Goal: Share content

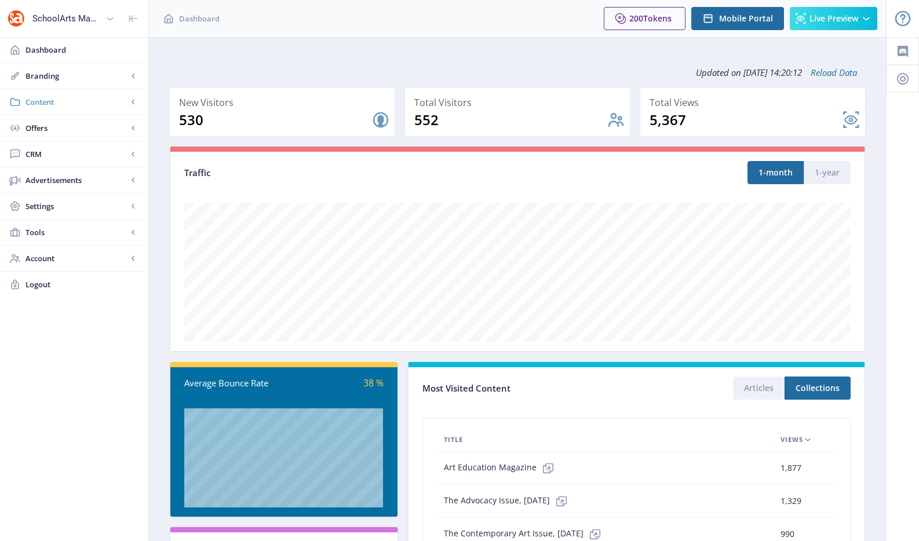
click at [84, 101] on span "Content" at bounding box center [76, 102] width 102 height 12
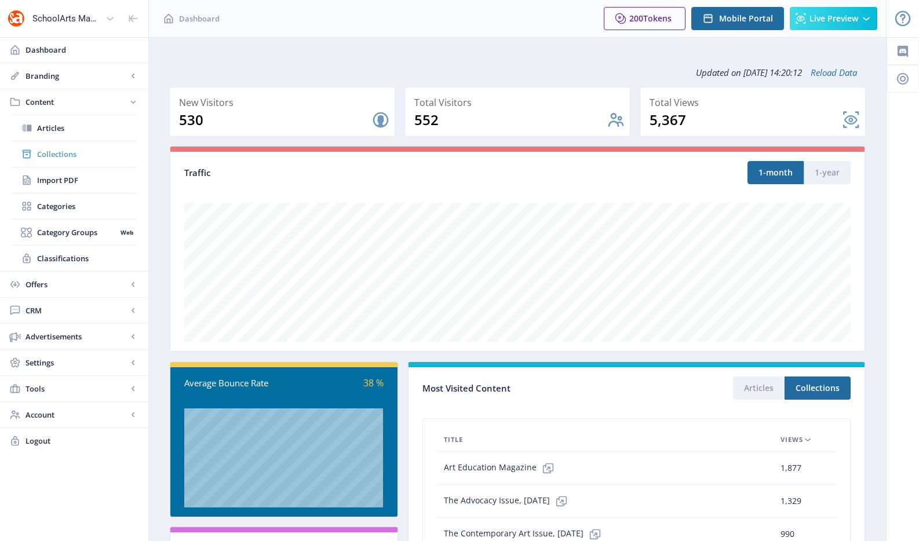
click at [71, 156] on span "Collections" at bounding box center [87, 154] width 100 height 12
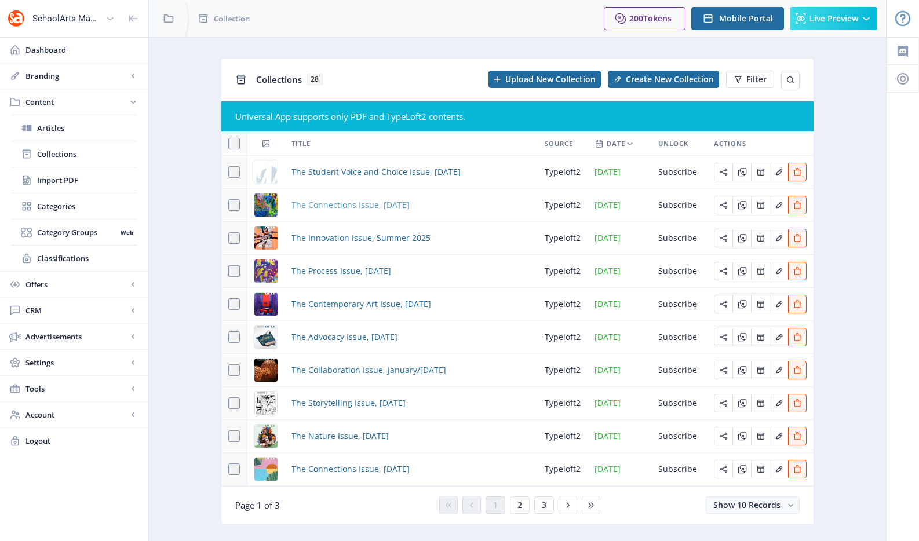
click at [410, 200] on span "The Connections Issue, [DATE]" at bounding box center [350, 205] width 118 height 14
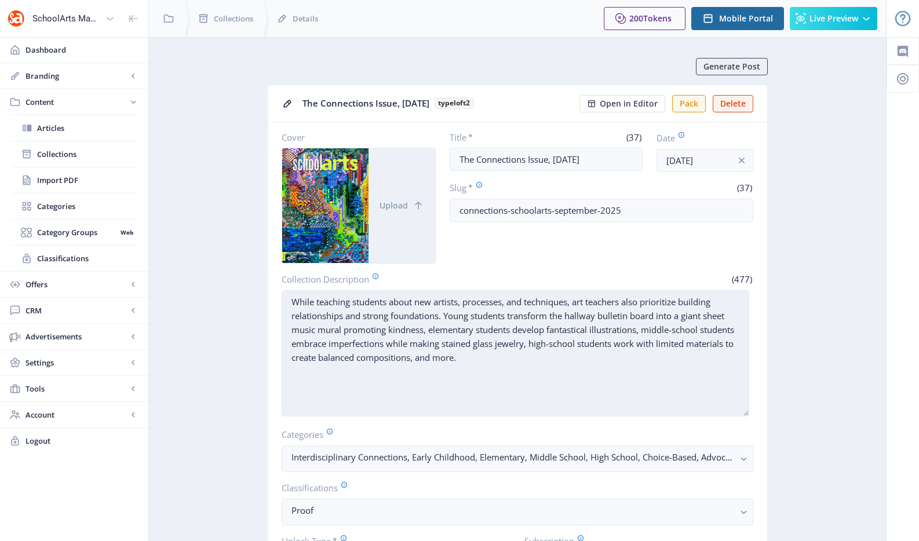
drag, startPoint x: 751, startPoint y: 337, endPoint x: 747, endPoint y: 412, distance: 75.4
click at [747, 412] on textarea "While teaching students about new artists, processes, and techniques, art teach…" at bounding box center [515, 353] width 467 height 126
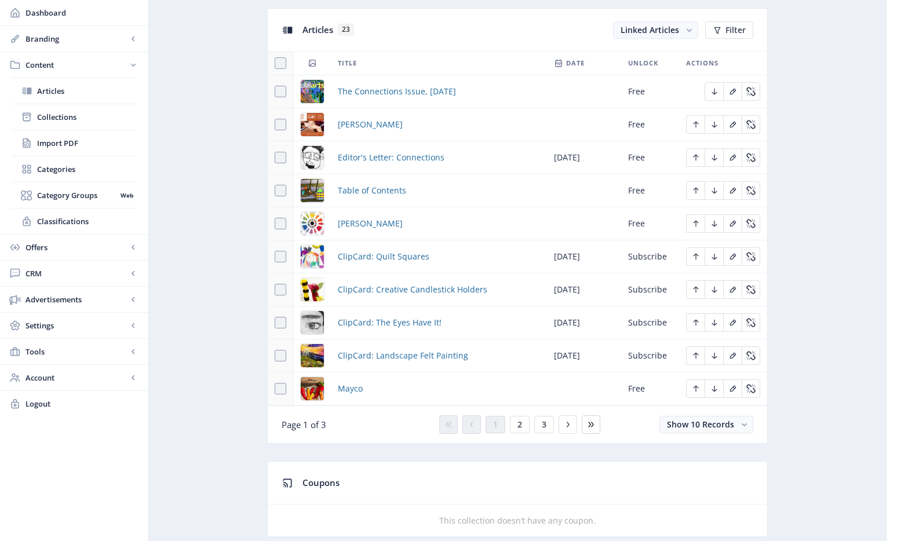
scroll to position [590, 0]
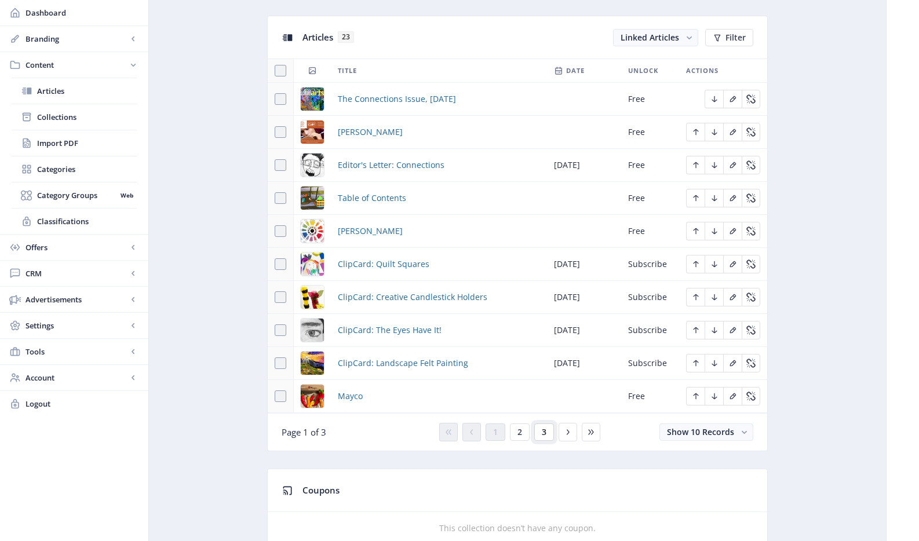
click at [551, 430] on button "3" at bounding box center [544, 431] width 20 height 17
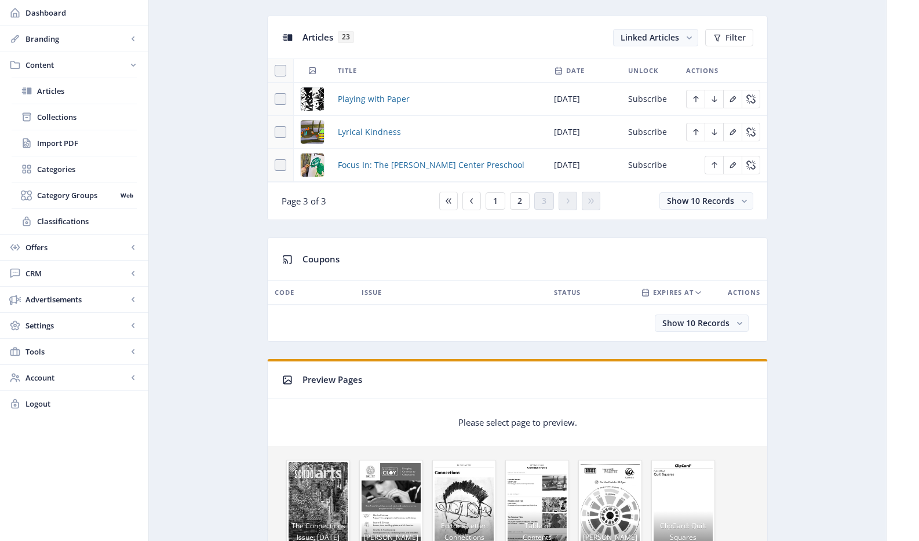
scroll to position [560, 0]
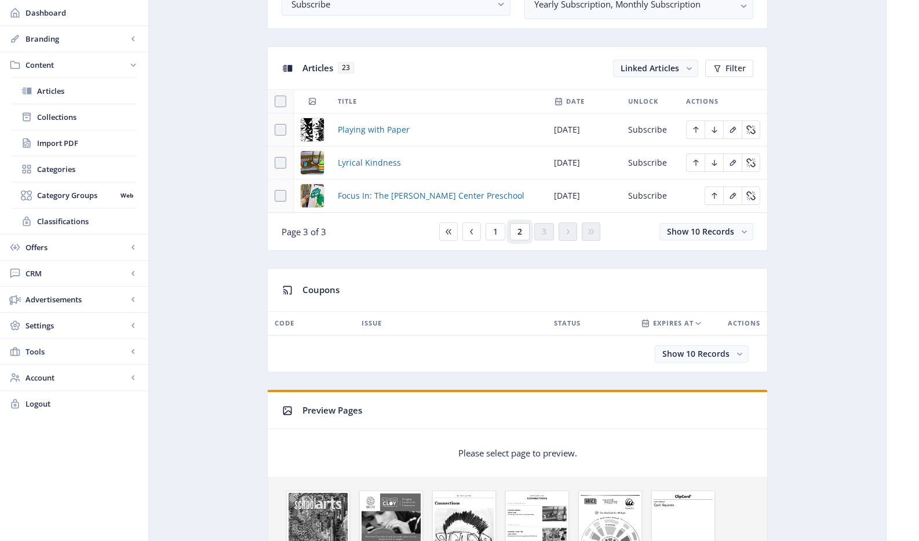
click at [522, 231] on button "2" at bounding box center [520, 231] width 20 height 17
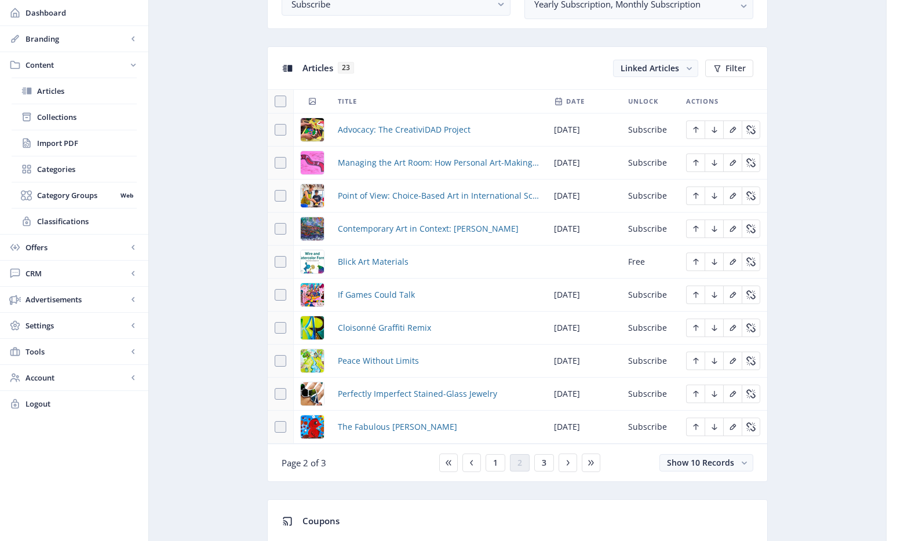
click at [501, 465] on button "1" at bounding box center [495, 462] width 20 height 17
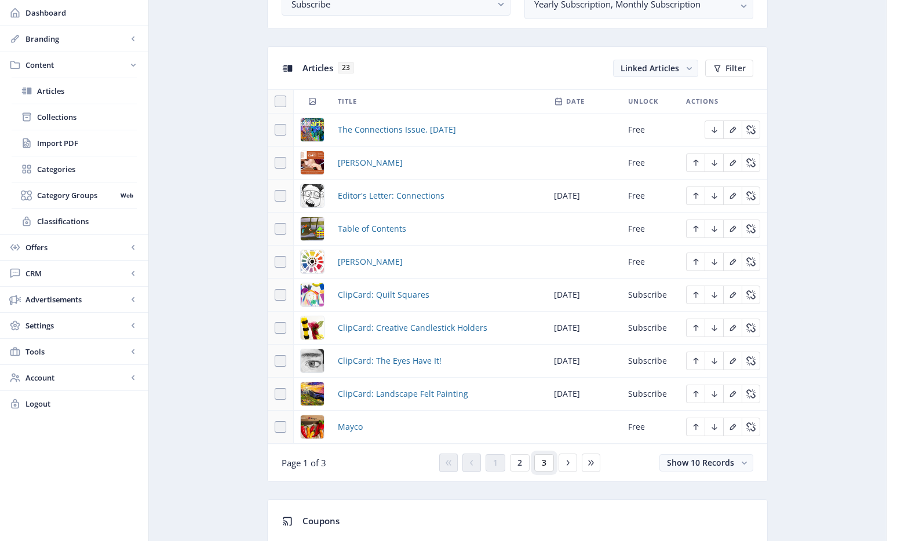
click at [550, 462] on button "3" at bounding box center [544, 462] width 20 height 17
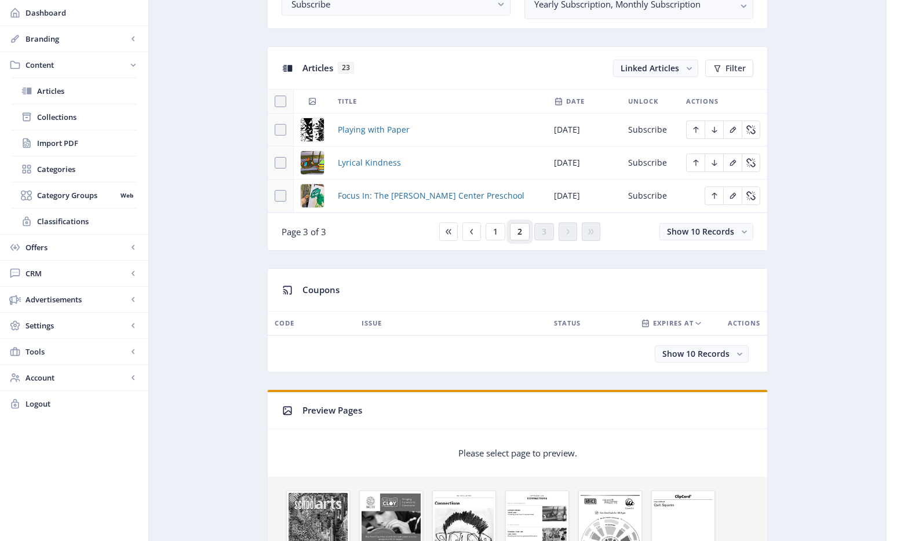
click at [527, 230] on button "2" at bounding box center [520, 231] width 20 height 17
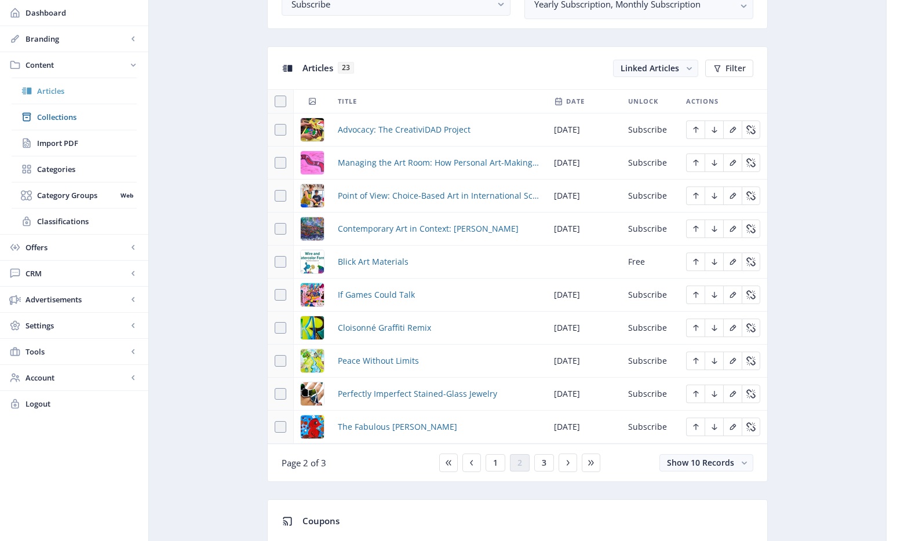
click at [39, 93] on span "Articles" at bounding box center [87, 91] width 100 height 12
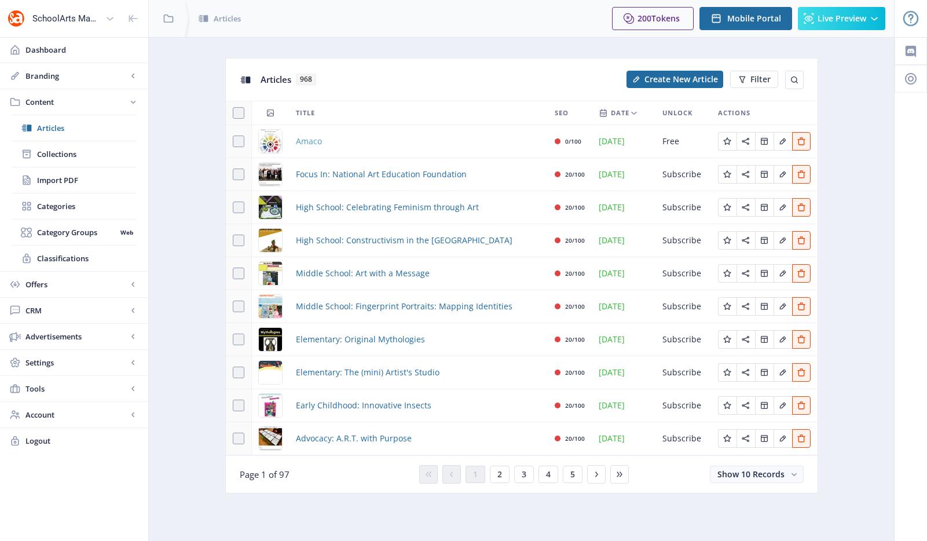
click at [317, 141] on span "Amaco" at bounding box center [309, 141] width 26 height 14
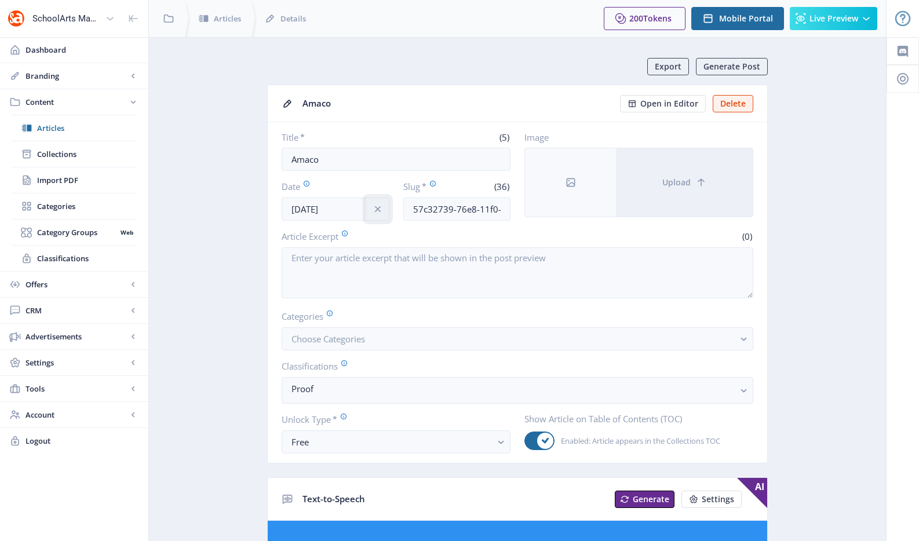
click at [378, 211] on icon "info" at bounding box center [378, 209] width 12 height 12
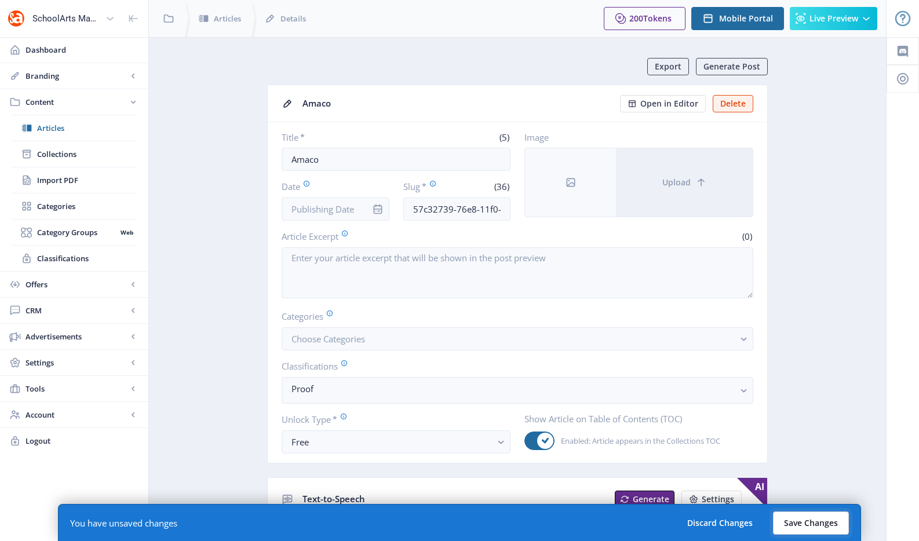
click at [820, 532] on button "Save Changes" at bounding box center [811, 522] width 76 height 23
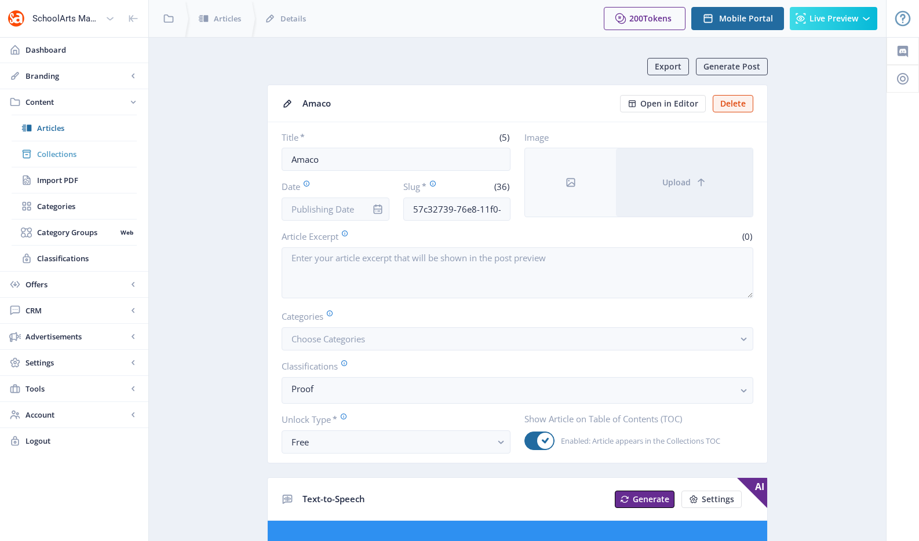
click at [114, 160] on link "Collections" at bounding box center [74, 153] width 125 height 25
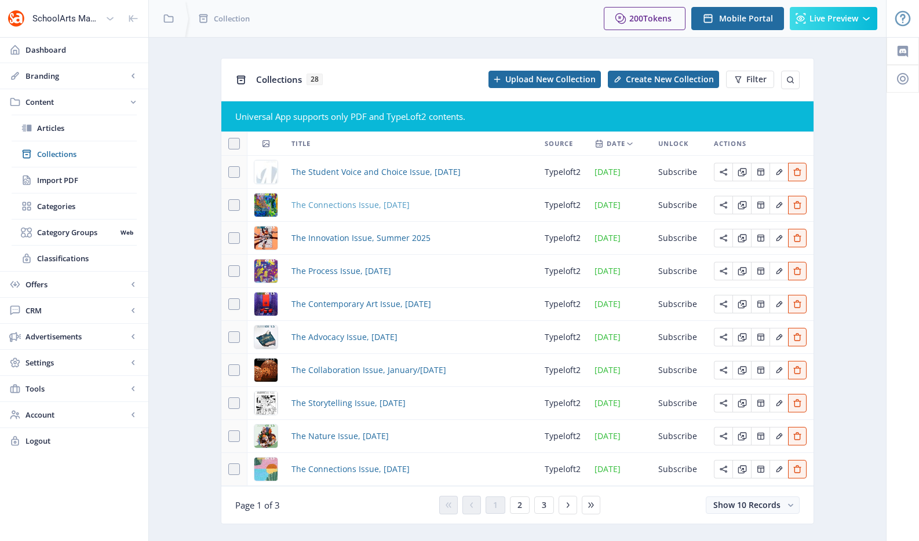
click at [345, 209] on span "The Connections Issue, [DATE]" at bounding box center [350, 205] width 118 height 14
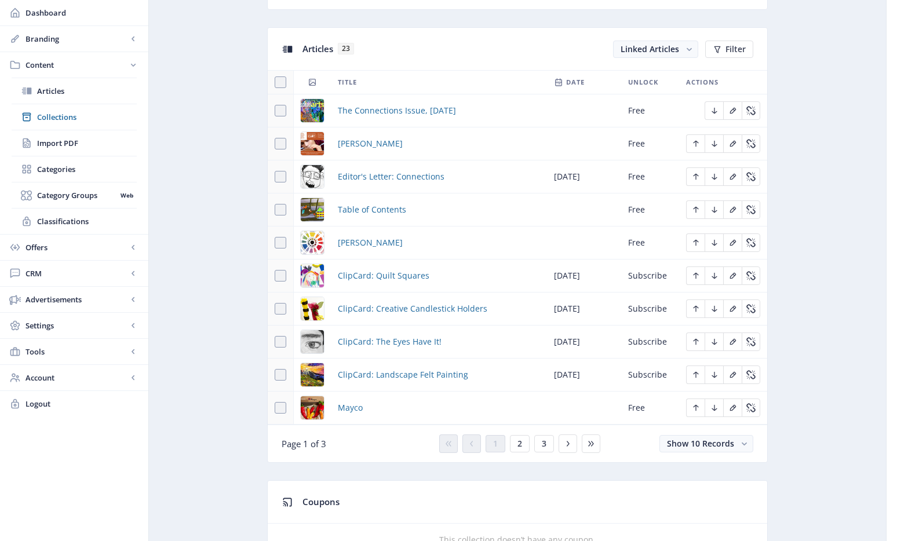
scroll to position [563, 0]
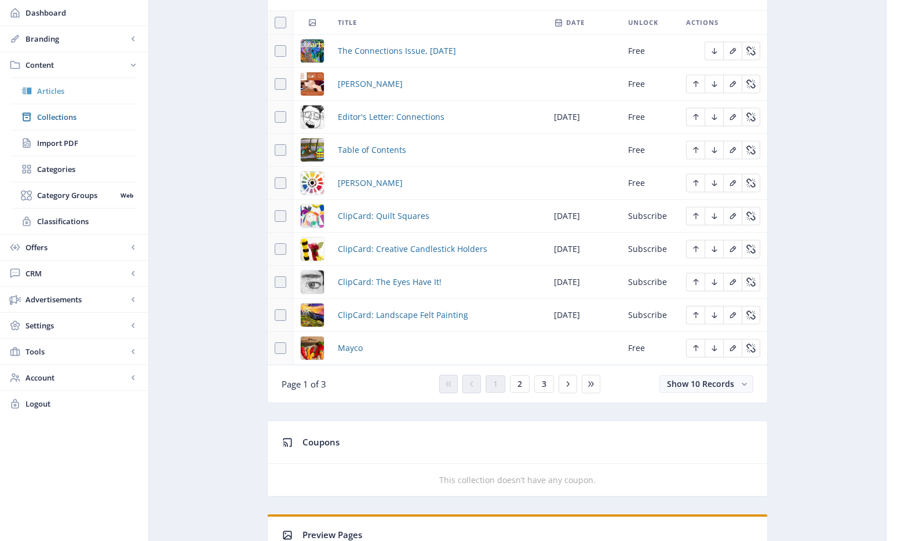
click at [89, 82] on link "Articles" at bounding box center [74, 90] width 125 height 25
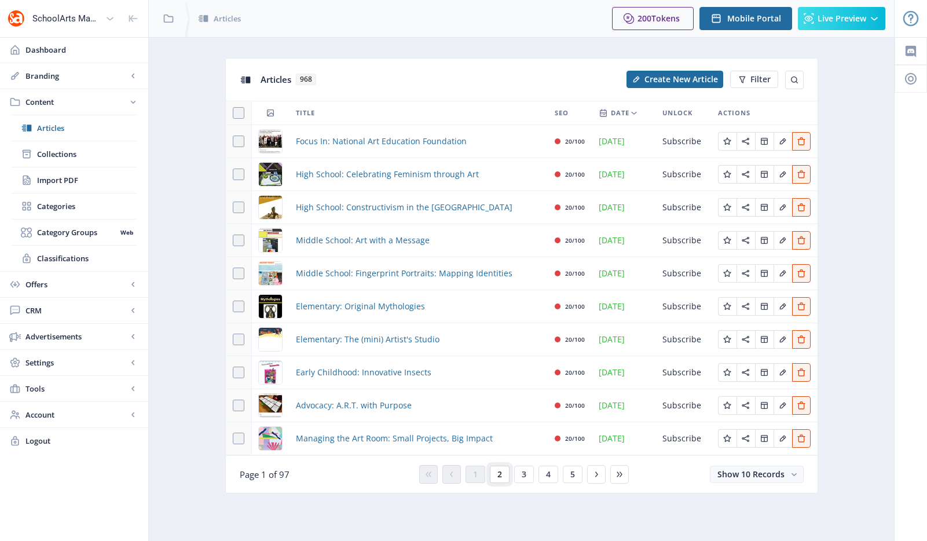
click at [503, 473] on button "2" at bounding box center [500, 474] width 20 height 17
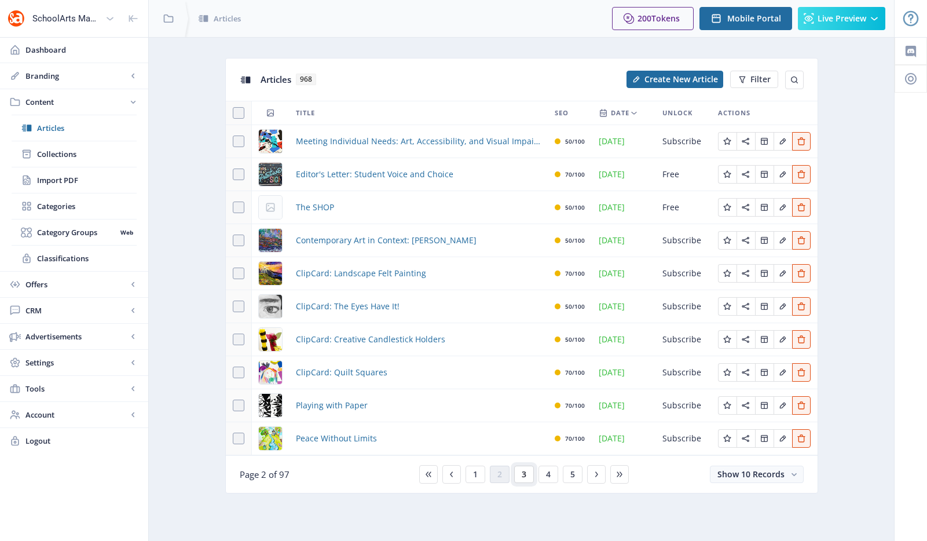
click at [521, 474] on button "3" at bounding box center [524, 474] width 20 height 17
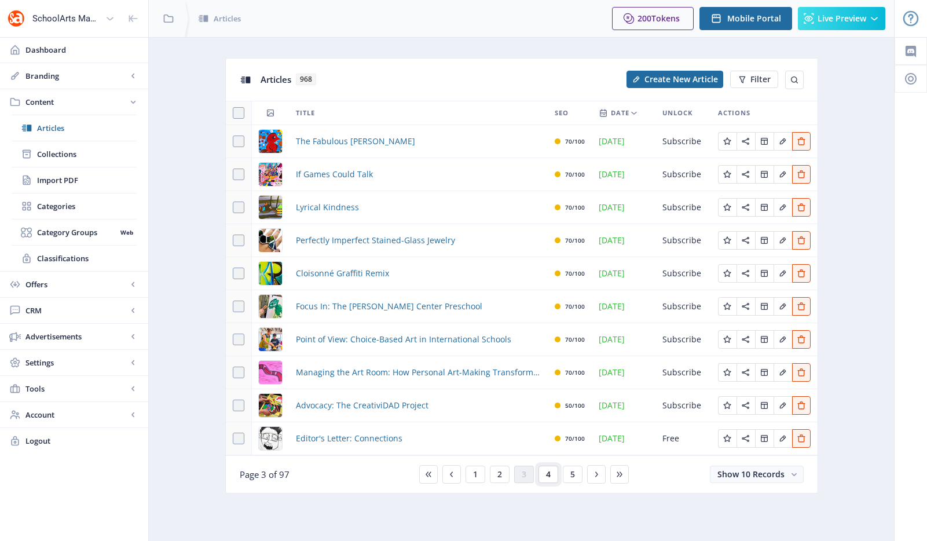
click at [549, 478] on span "4" at bounding box center [548, 474] width 5 height 9
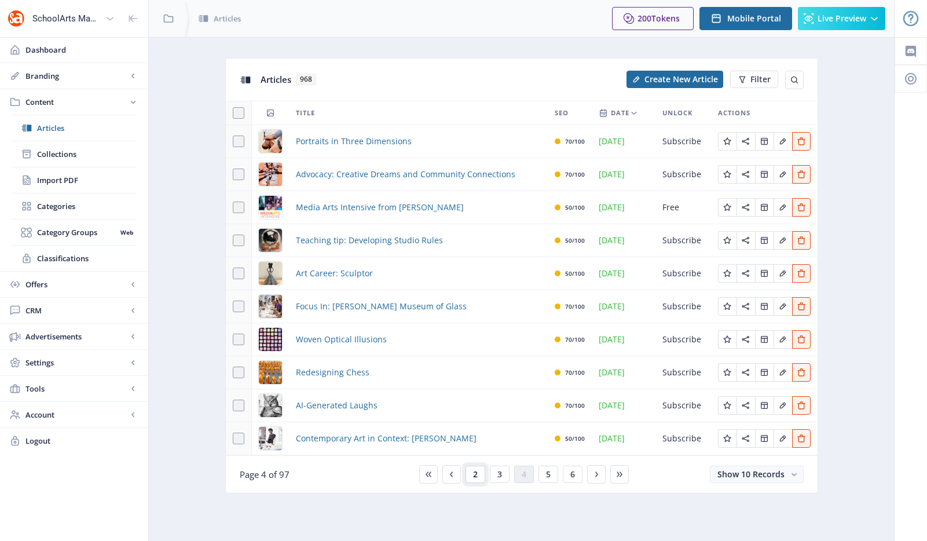
click at [471, 475] on button "2" at bounding box center [476, 474] width 20 height 17
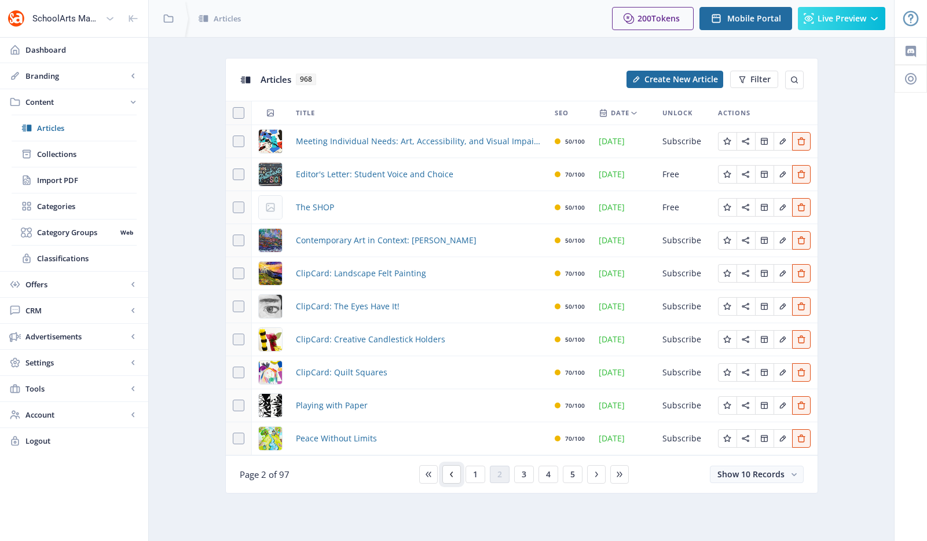
click at [448, 473] on icon at bounding box center [451, 474] width 9 height 9
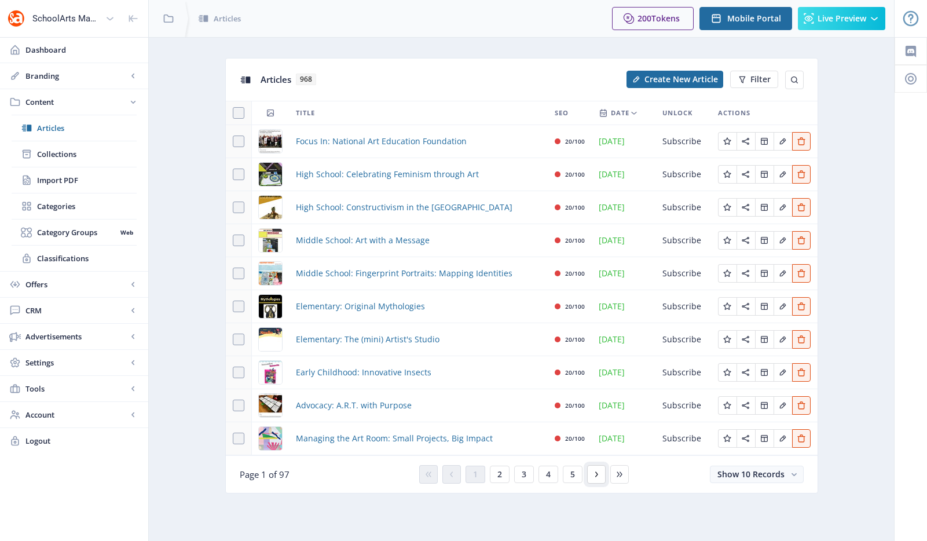
click at [598, 476] on icon at bounding box center [596, 474] width 9 height 9
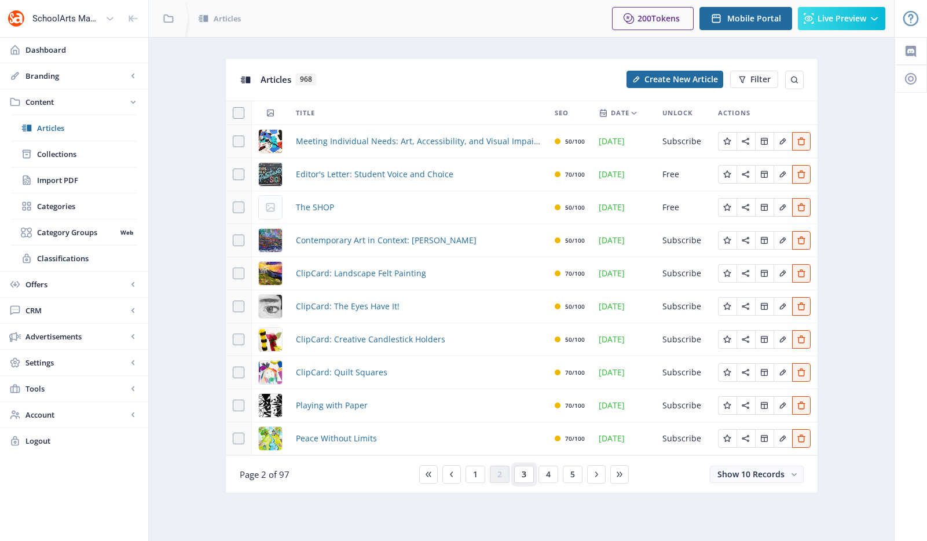
click at [522, 475] on span "3" at bounding box center [524, 474] width 5 height 9
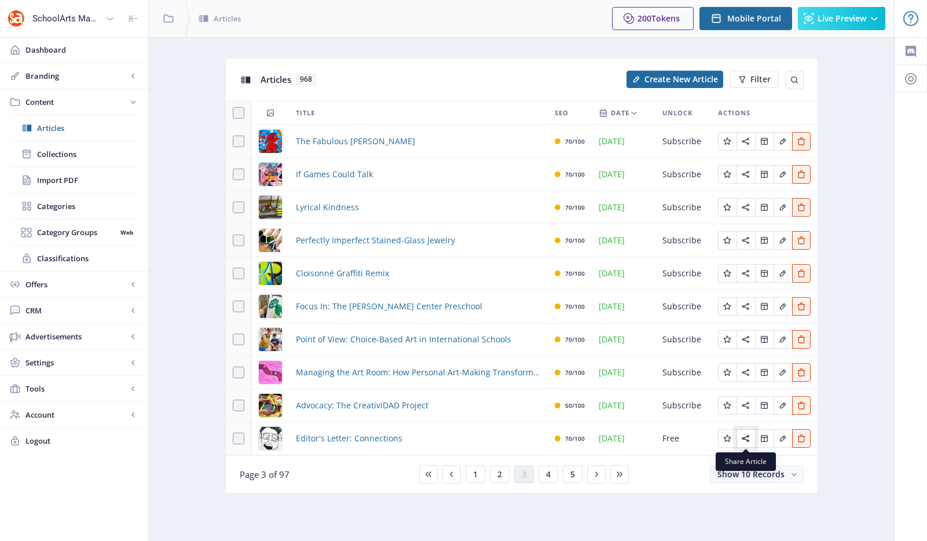
click at [744, 437] on icon "Edit page" at bounding box center [746, 438] width 8 height 7
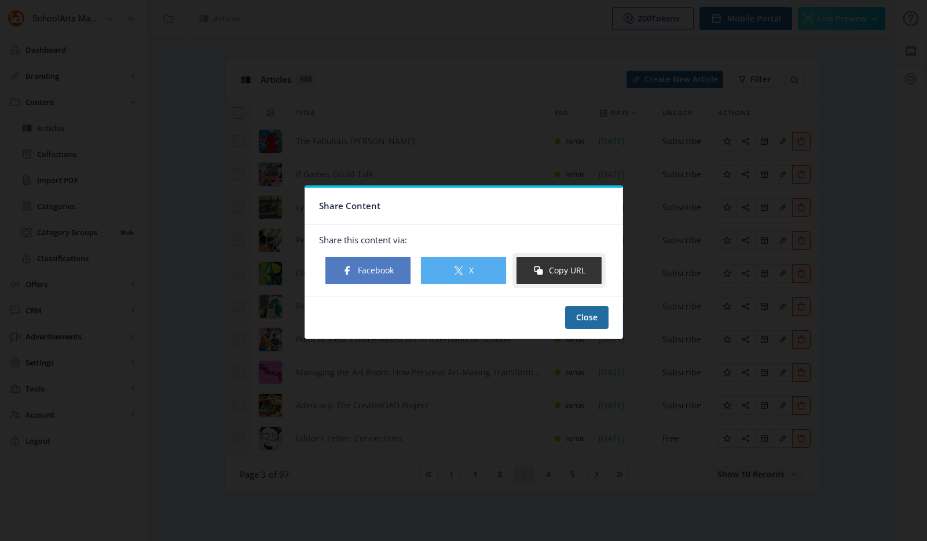
click at [561, 272] on button "Copy URL" at bounding box center [559, 271] width 86 height 28
click at [592, 313] on button "Close" at bounding box center [586, 317] width 43 height 23
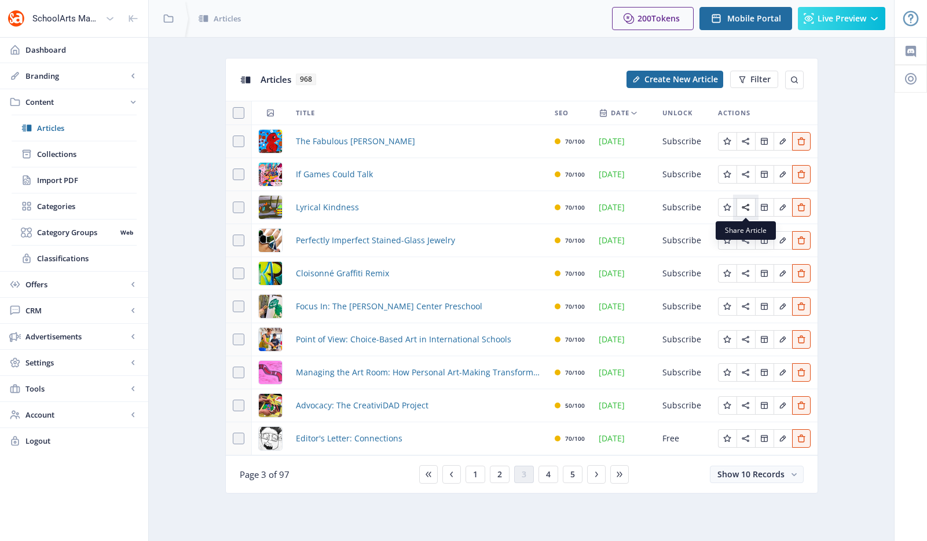
click at [746, 209] on icon "Edit page" at bounding box center [745, 207] width 9 height 9
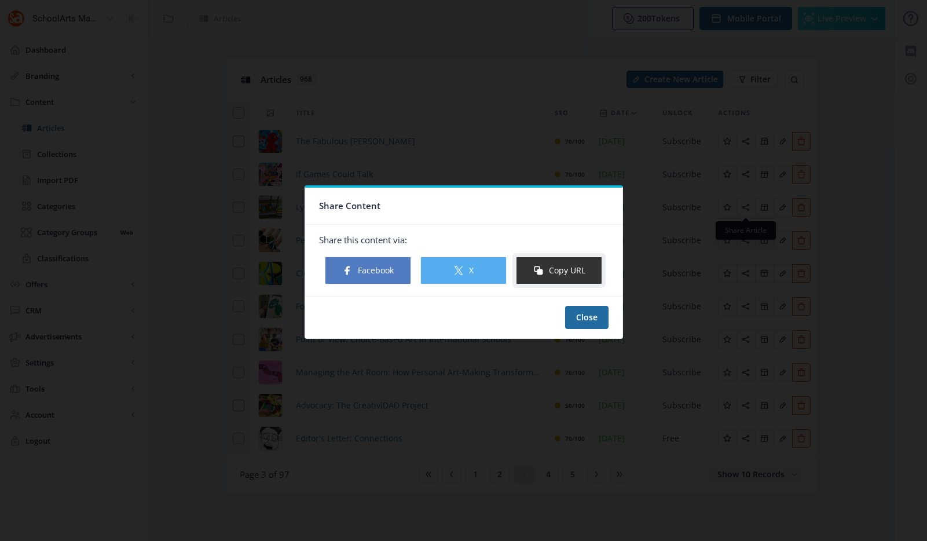
click at [583, 274] on button "Copy URL" at bounding box center [559, 271] width 86 height 28
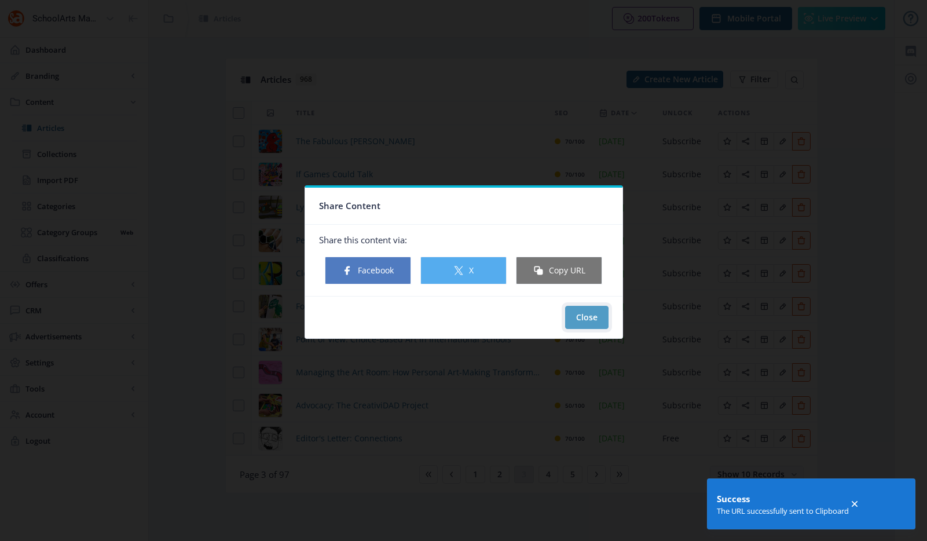
click at [576, 315] on button "Close" at bounding box center [586, 317] width 43 height 23
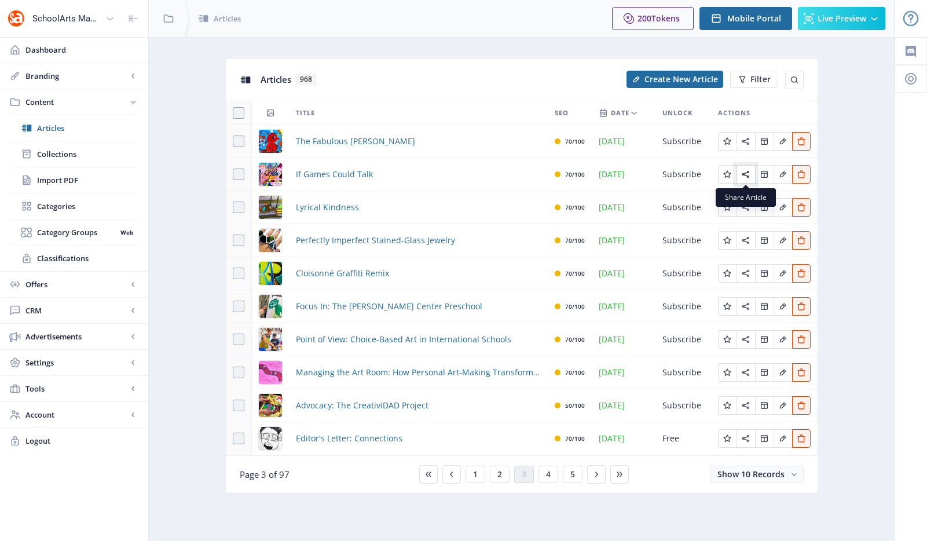
click at [745, 171] on icon "Edit page" at bounding box center [745, 174] width 9 height 9
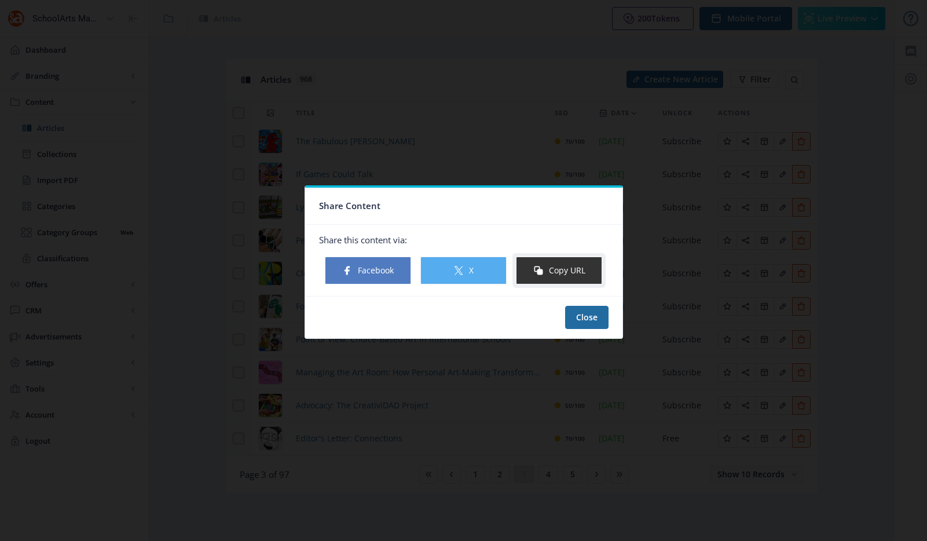
click at [577, 270] on button "Copy URL" at bounding box center [559, 271] width 86 height 28
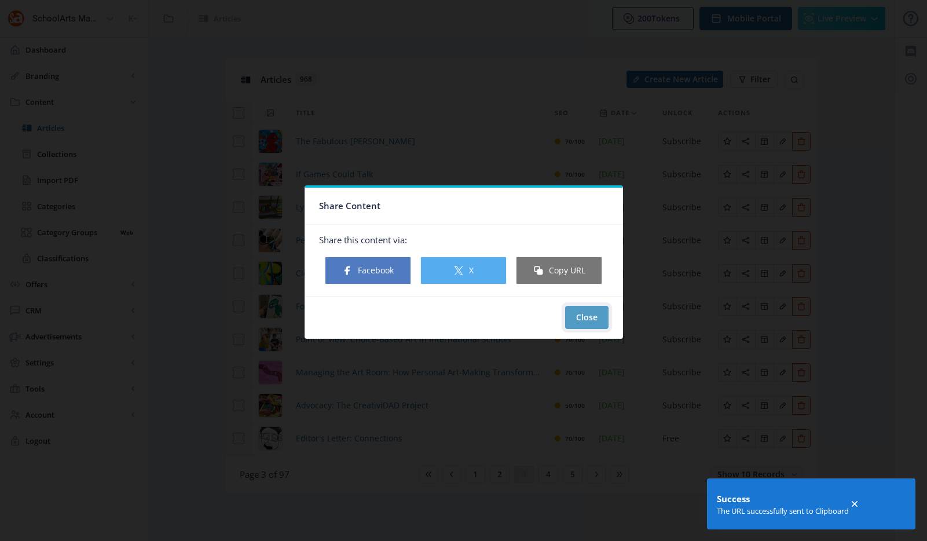
click at [583, 309] on button "Close" at bounding box center [586, 317] width 43 height 23
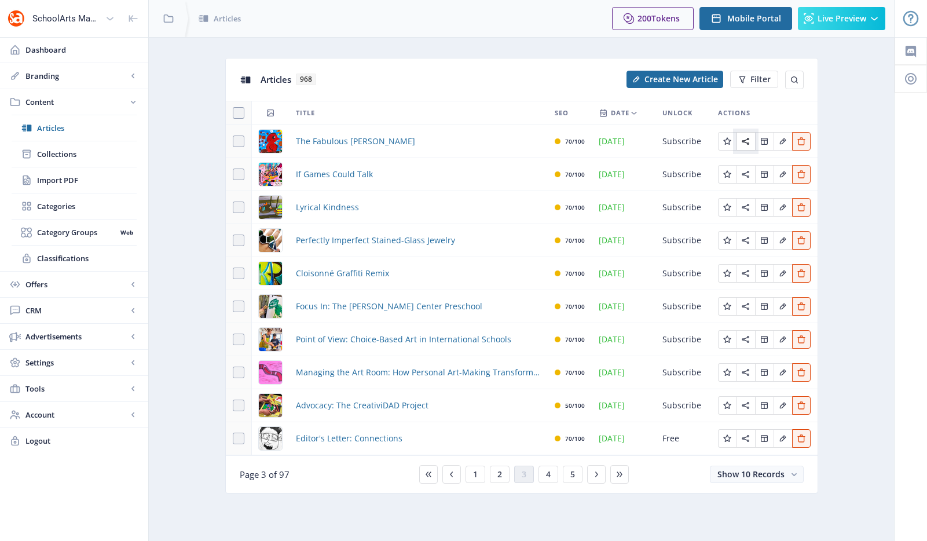
click at [743, 142] on icon "Edit page" at bounding box center [745, 141] width 9 height 9
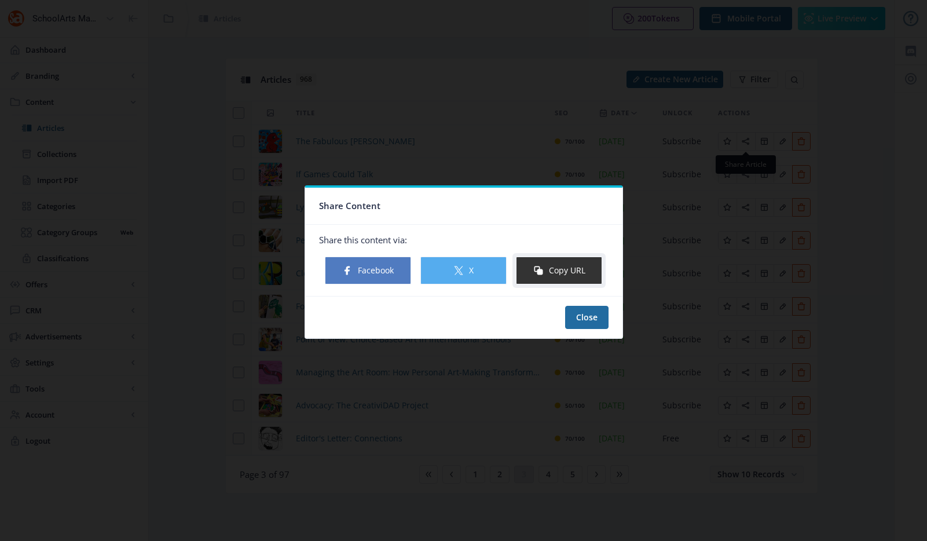
click at [572, 272] on button "Copy URL" at bounding box center [559, 271] width 86 height 28
click at [587, 304] on nb-card-footer "Close" at bounding box center [463, 317] width 317 height 42
click at [593, 320] on button "Close" at bounding box center [586, 317] width 43 height 23
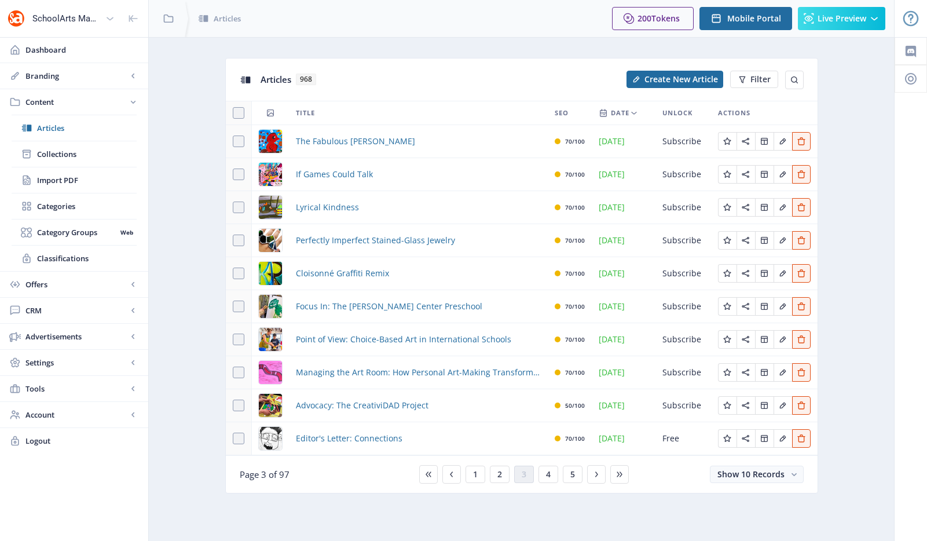
click at [489, 477] on div "1 2 3 4 5" at bounding box center [522, 474] width 214 height 19
click at [500, 472] on span "2" at bounding box center [500, 474] width 5 height 9
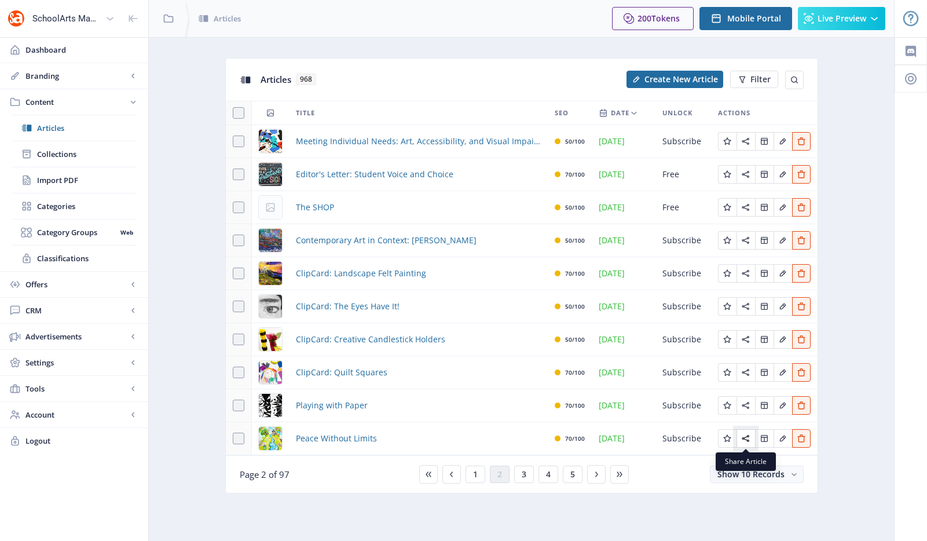
click at [747, 436] on icon "Edit page" at bounding box center [745, 438] width 9 height 9
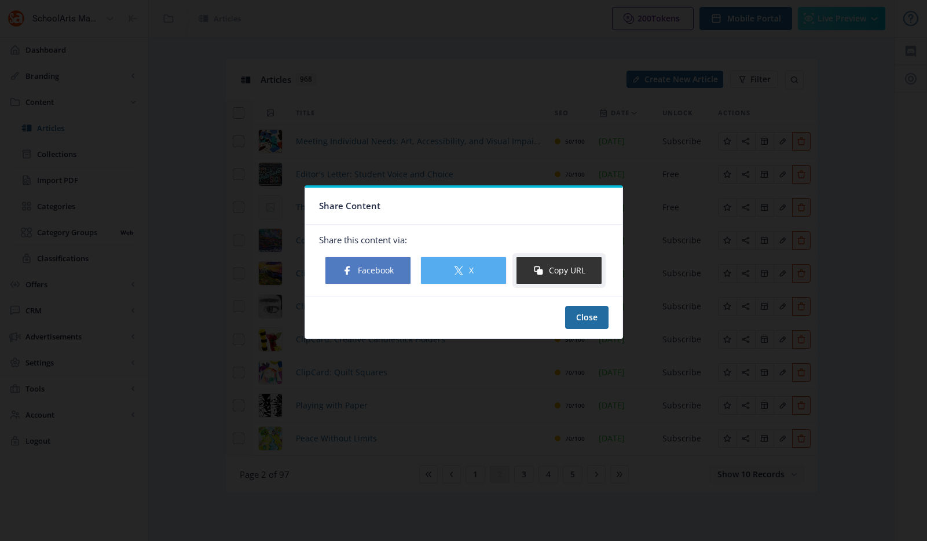
click at [564, 276] on button "Copy URL" at bounding box center [559, 271] width 86 height 28
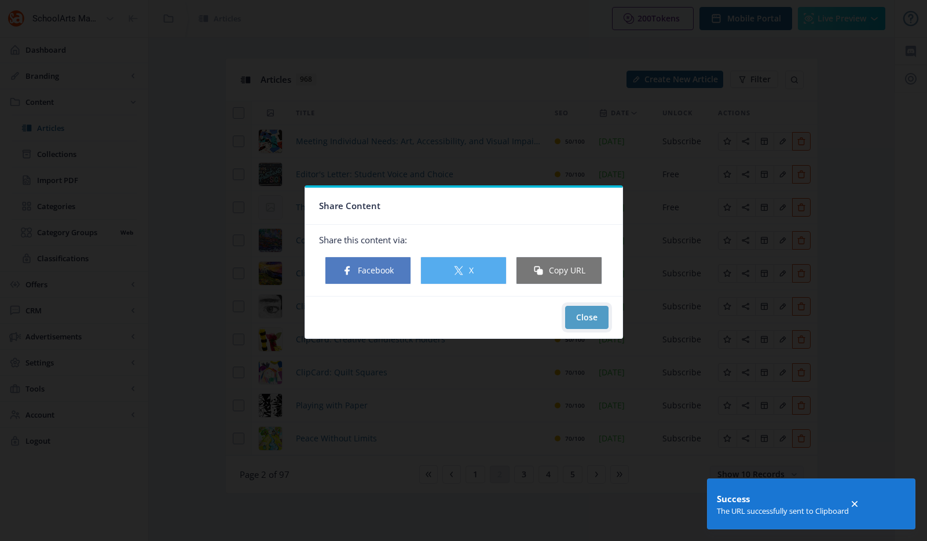
click at [576, 316] on button "Close" at bounding box center [586, 317] width 43 height 23
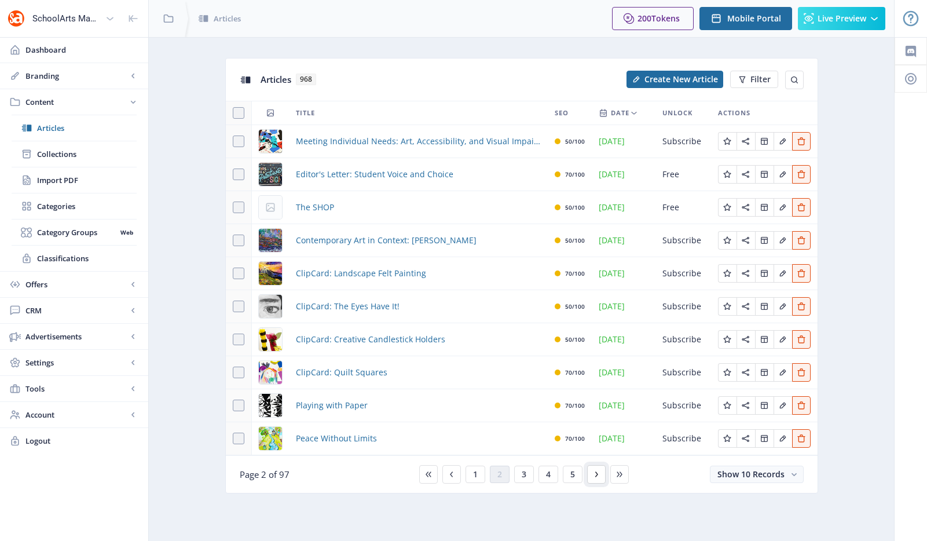
click at [598, 478] on button at bounding box center [596, 474] width 19 height 19
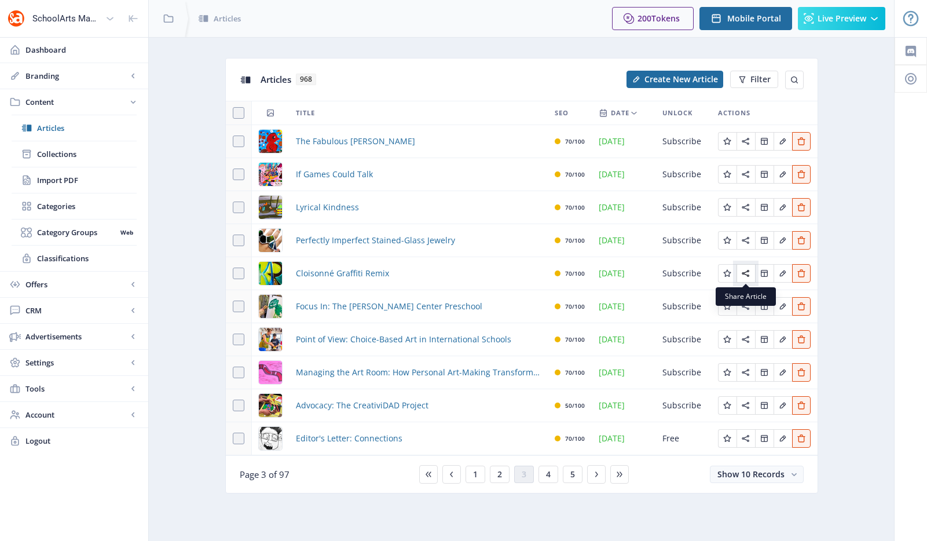
click at [748, 272] on icon "Edit page" at bounding box center [745, 273] width 9 height 9
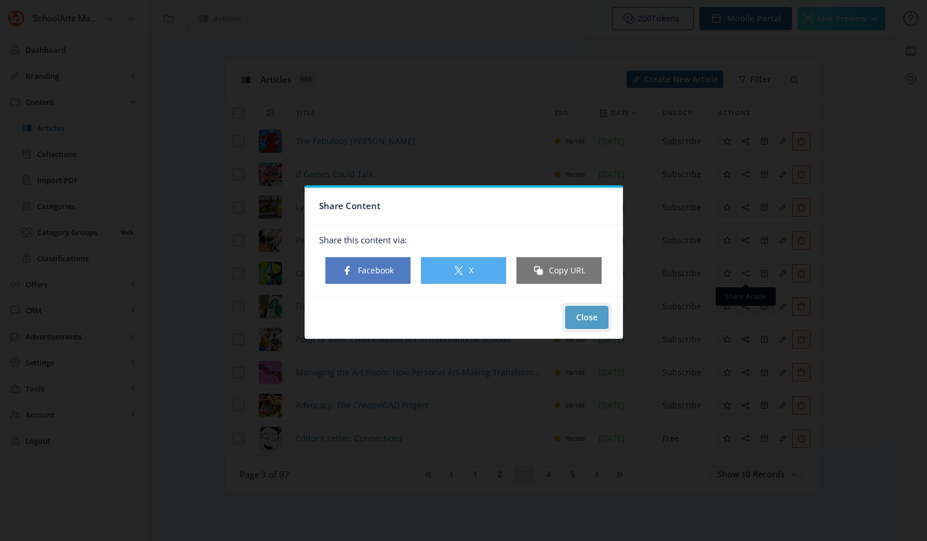
click at [600, 310] on button "Close" at bounding box center [586, 317] width 43 height 23
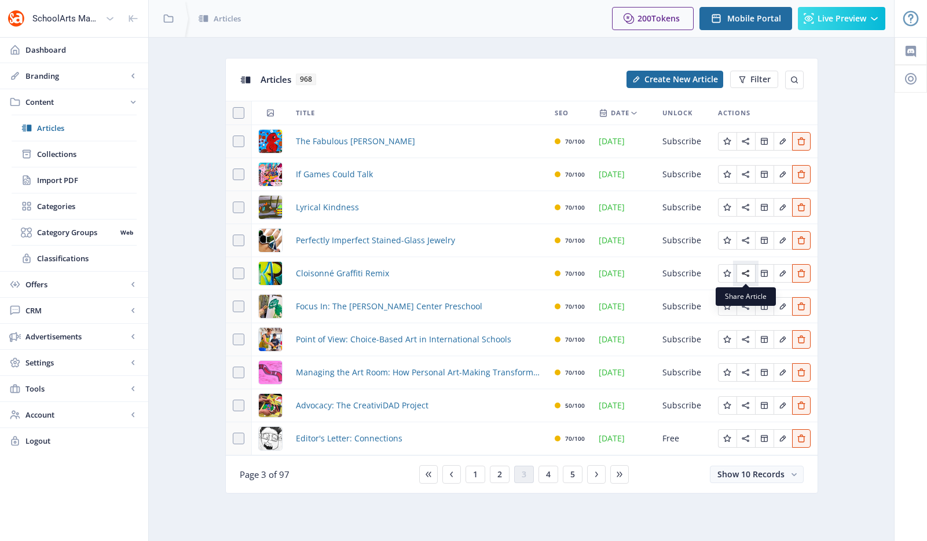
click at [750, 276] on icon "Edit page" at bounding box center [745, 273] width 9 height 9
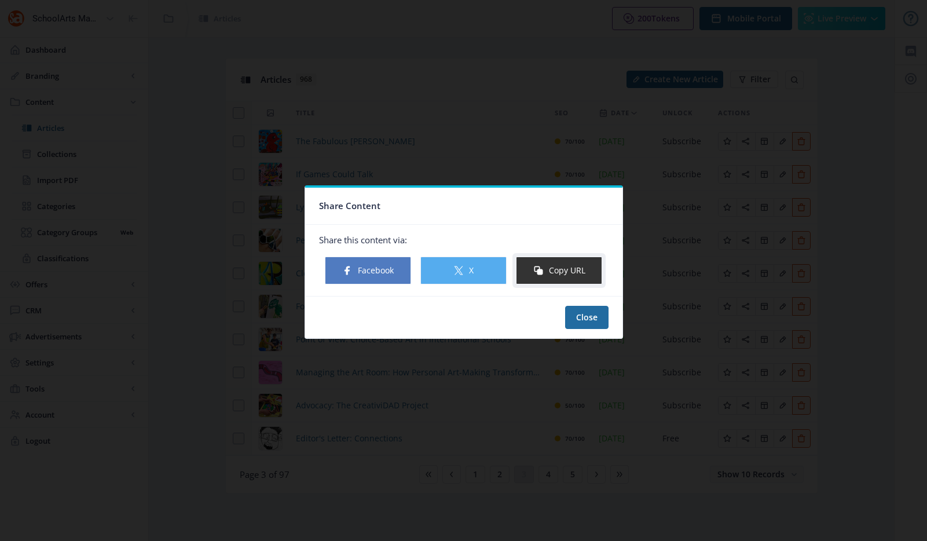
click at [567, 273] on button "Copy URL" at bounding box center [559, 271] width 86 height 28
click at [605, 317] on button "Close" at bounding box center [586, 317] width 43 height 23
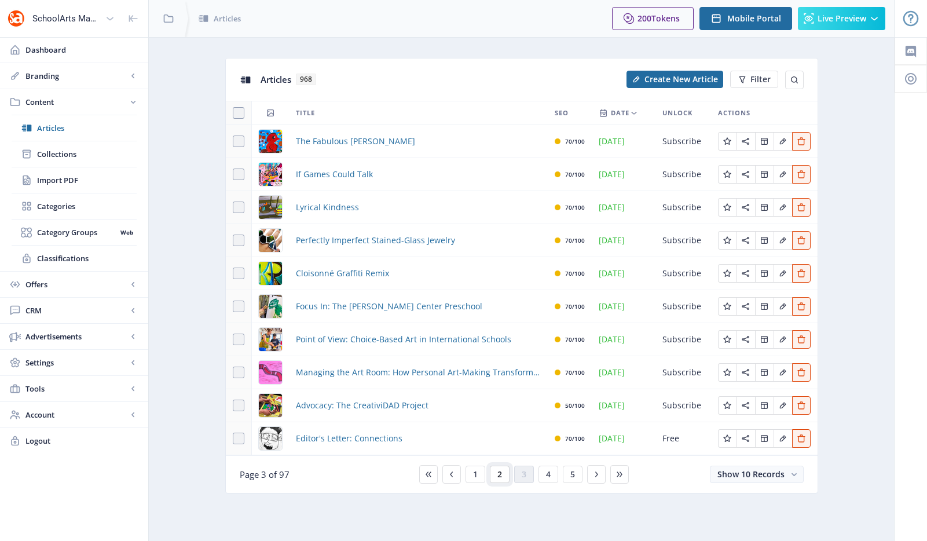
click at [500, 473] on span "2" at bounding box center [500, 474] width 5 height 9
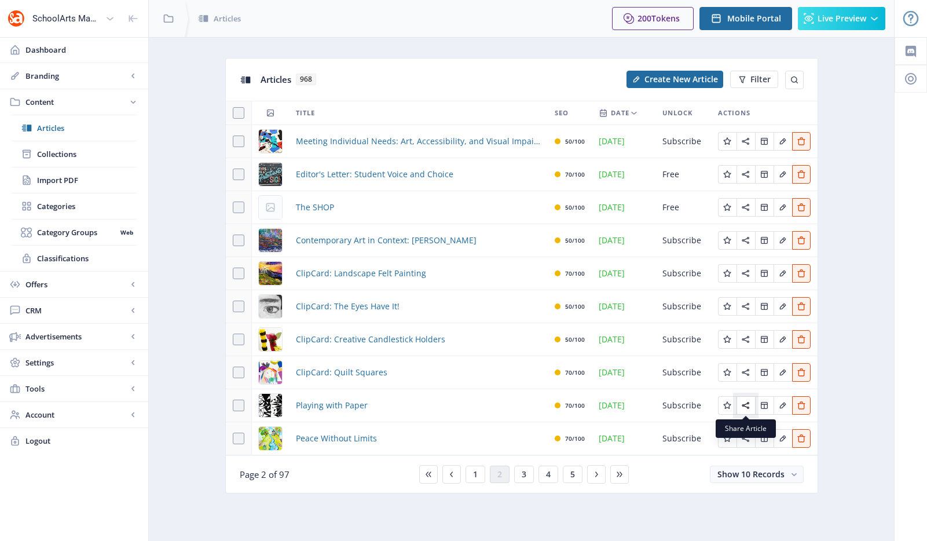
click at [739, 405] on button "Edit page" at bounding box center [746, 405] width 19 height 19
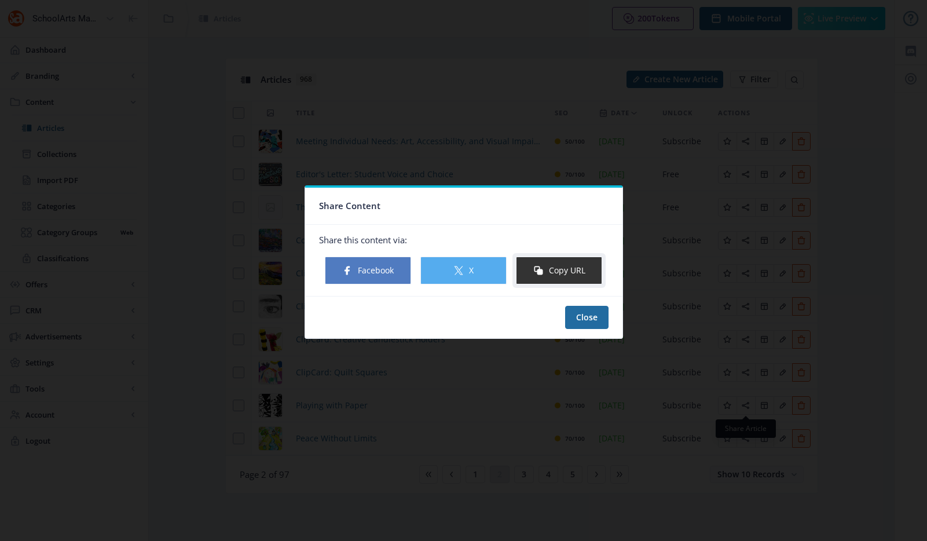
click at [555, 274] on button "Copy URL" at bounding box center [559, 271] width 86 height 28
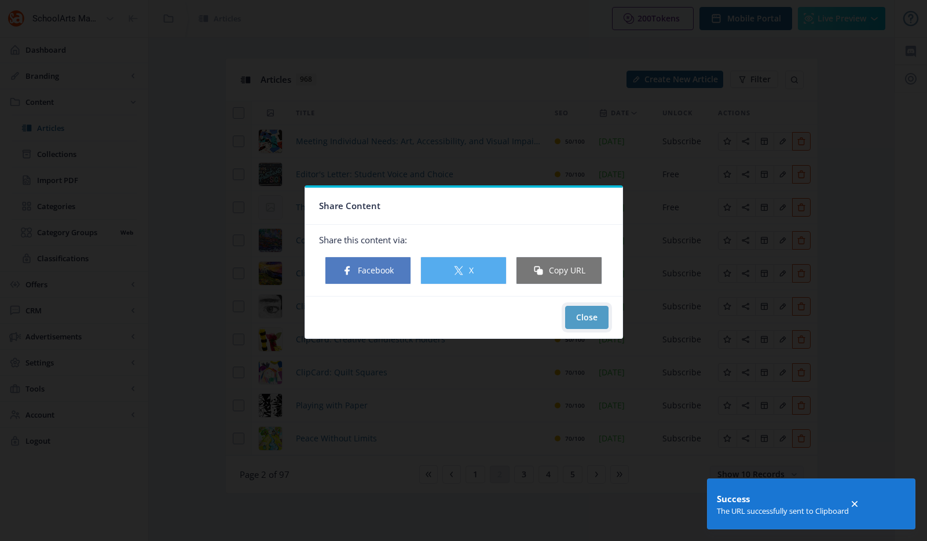
click at [575, 312] on button "Close" at bounding box center [586, 317] width 43 height 23
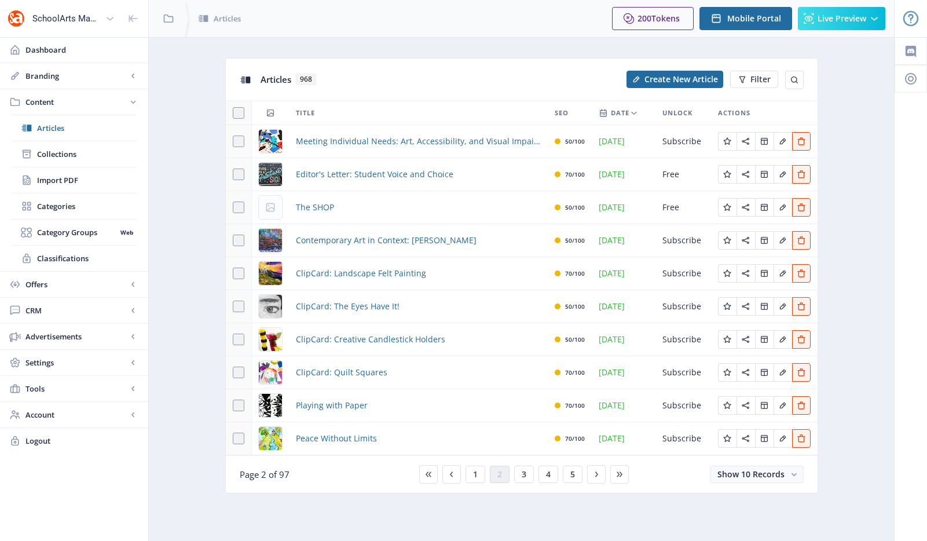
click at [481, 460] on nb-card-footer "Page 2 of 97 1 2 3 4 5 Show 10 Records" at bounding box center [522, 474] width 592 height 38
click at [478, 472] on button "1" at bounding box center [476, 474] width 20 height 17
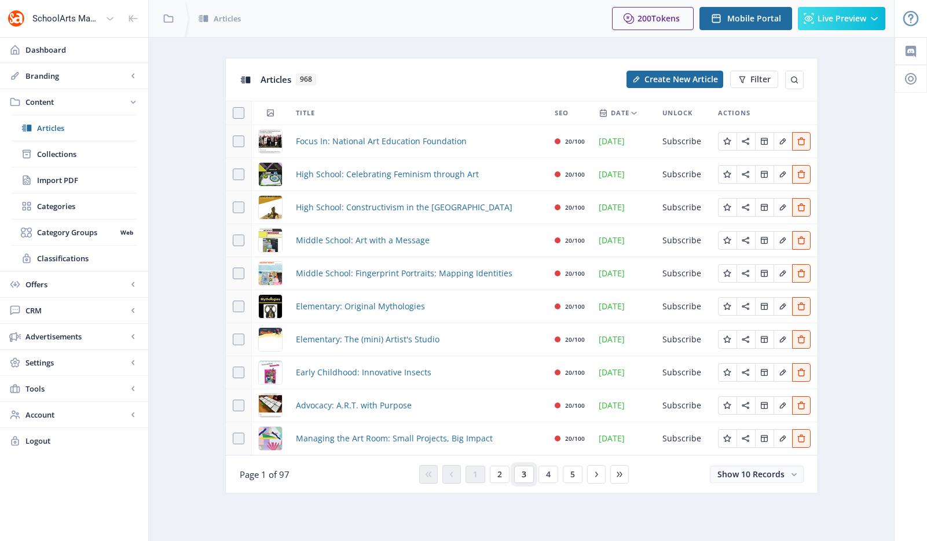
click at [522, 477] on span "3" at bounding box center [524, 474] width 5 height 9
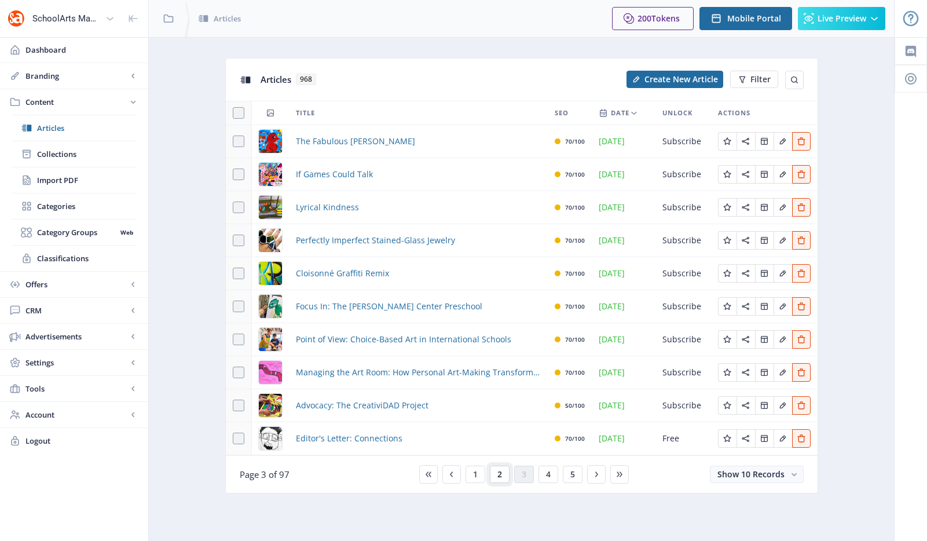
click at [498, 474] on span "2" at bounding box center [500, 474] width 5 height 9
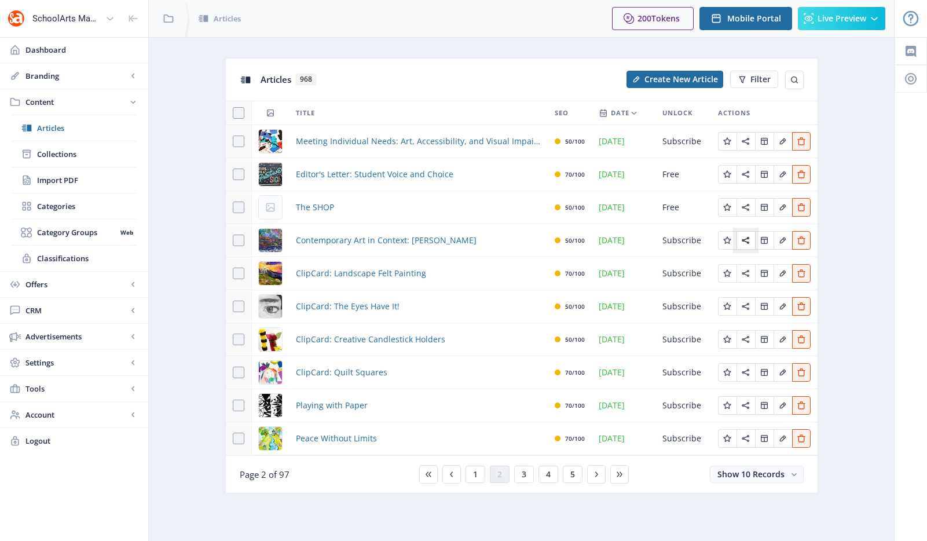
click at [748, 243] on icon "Edit page" at bounding box center [745, 240] width 9 height 9
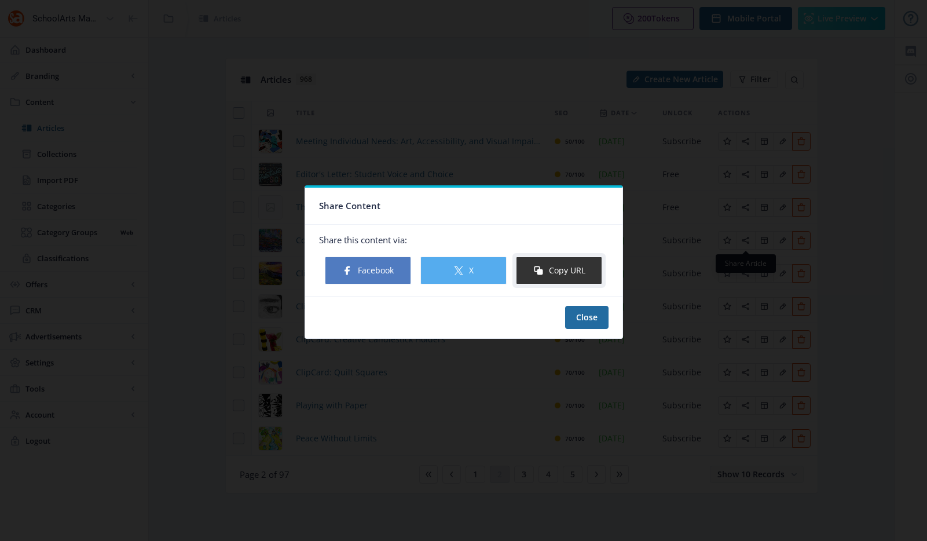
click at [558, 277] on button "Copy URL" at bounding box center [559, 271] width 86 height 28
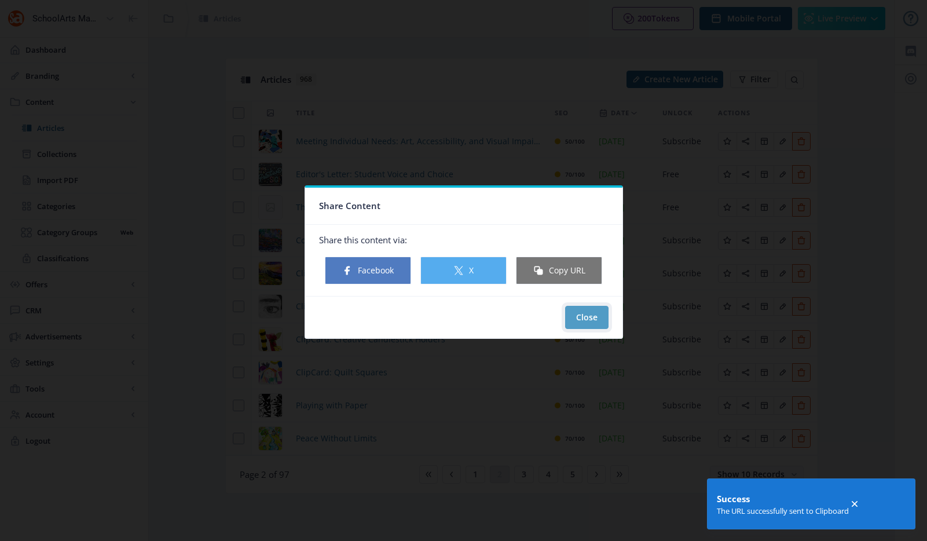
click at [576, 308] on button "Close" at bounding box center [586, 317] width 43 height 23
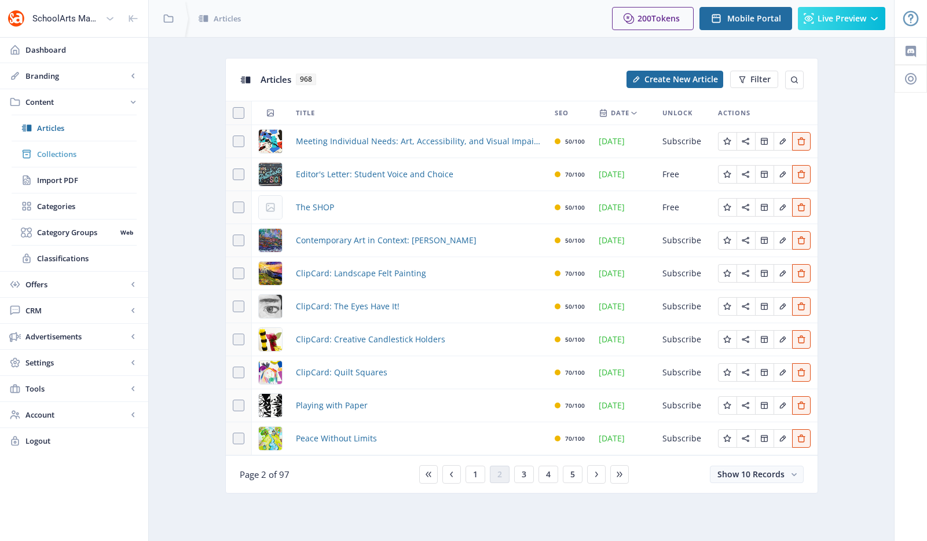
click at [77, 150] on span "Collections" at bounding box center [87, 154] width 100 height 12
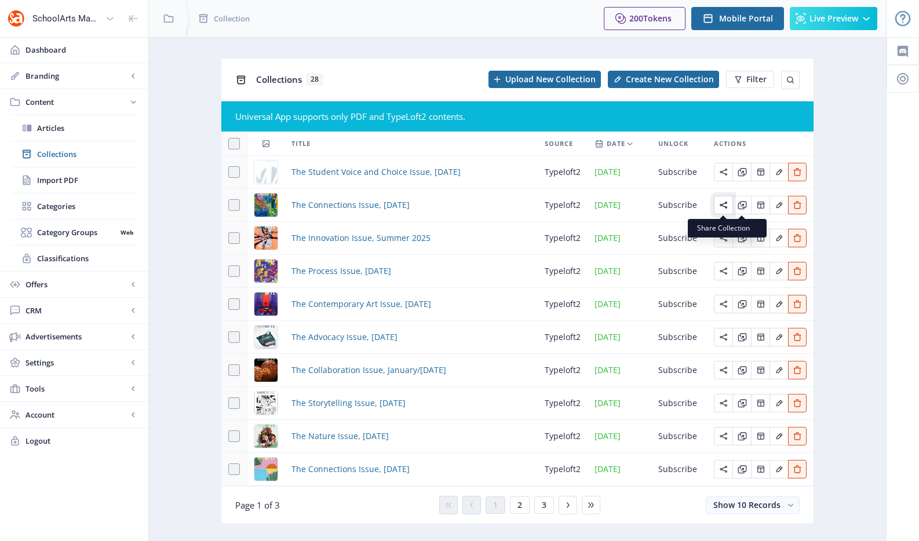
click at [729, 207] on button "Edit page" at bounding box center [723, 205] width 19 height 19
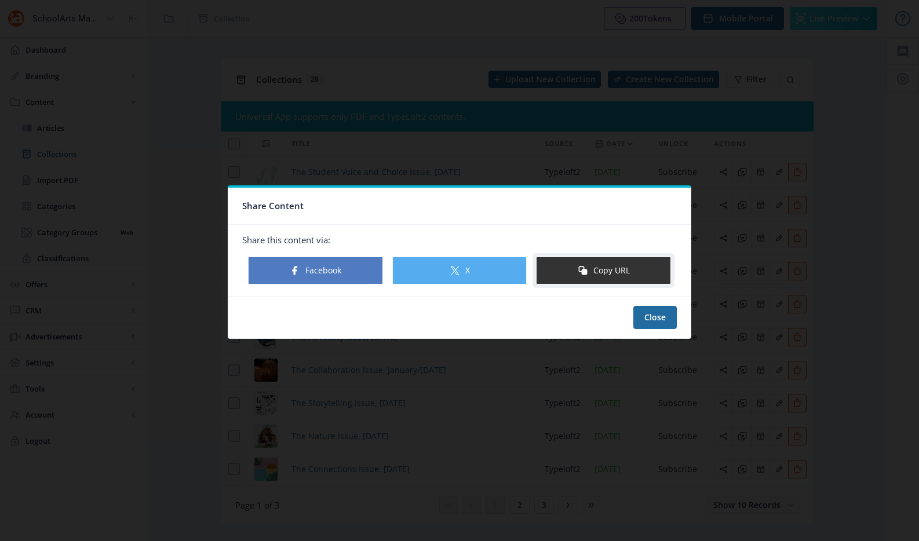
click at [614, 268] on button "Copy URL" at bounding box center [603, 271] width 135 height 28
click at [606, 271] on button "Copy URL" at bounding box center [603, 271] width 135 height 28
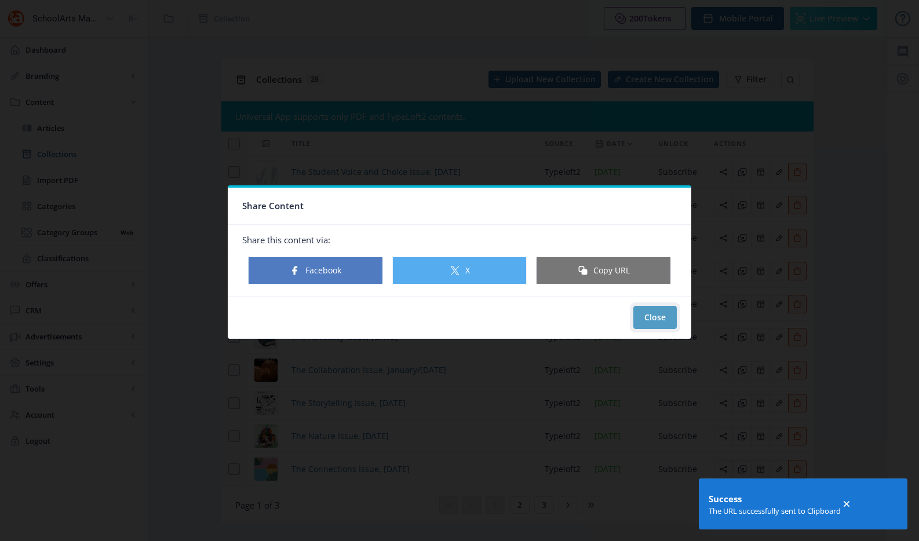
click at [648, 312] on button "Close" at bounding box center [654, 317] width 43 height 23
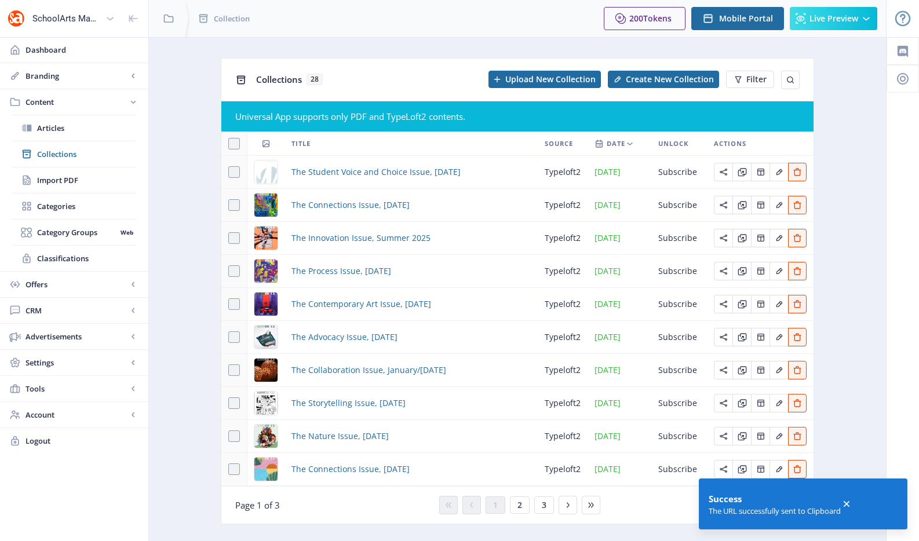
click at [166, 156] on nb-layout-column "Collections 28 Upload New Collection Create New Collection Filter Universal App…" at bounding box center [517, 301] width 738 height 528
